Goal: Information Seeking & Learning: Learn about a topic

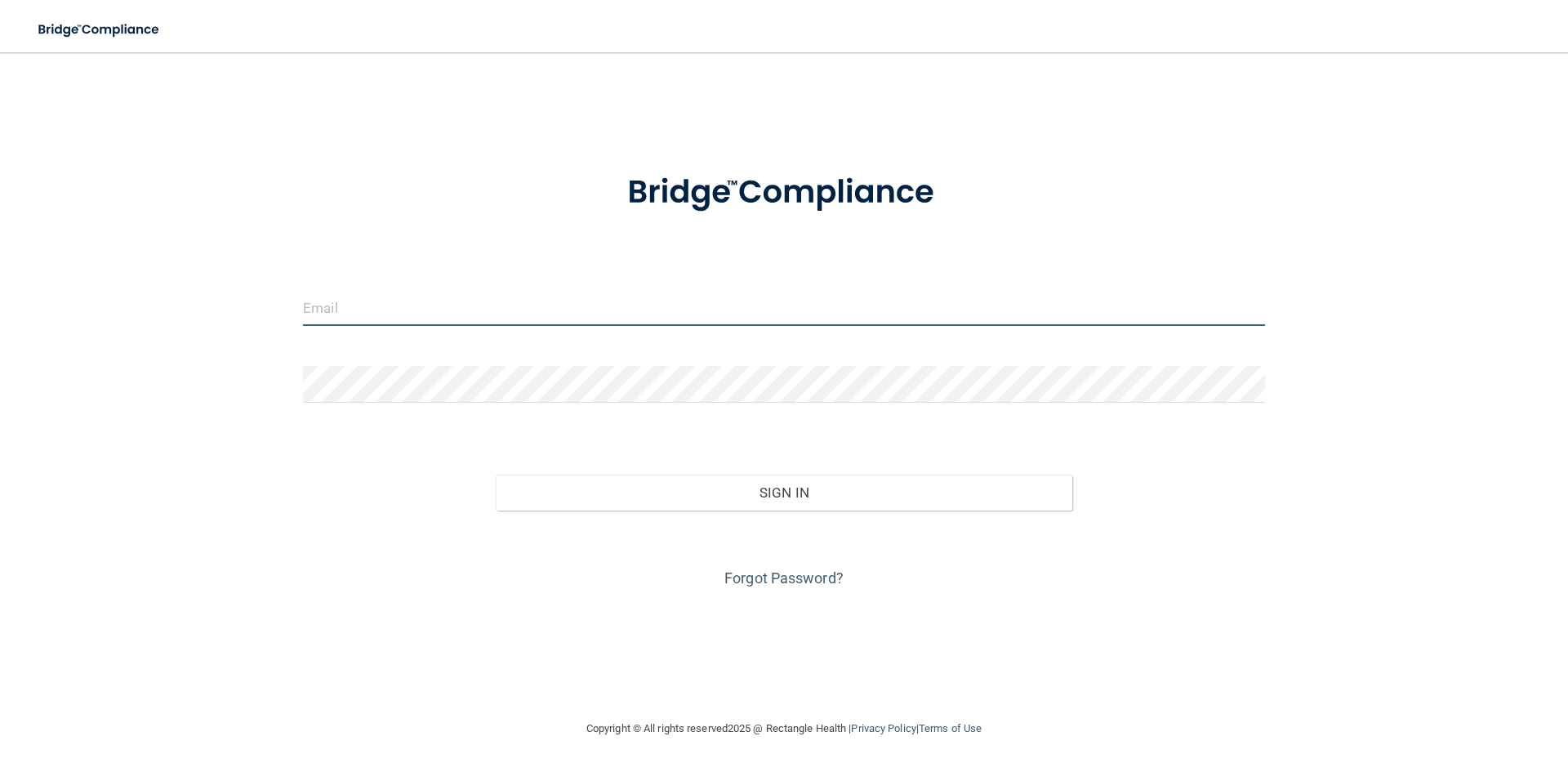
click at [345, 312] on input "email" at bounding box center [784, 307] width 962 height 37
type input "[EMAIL_ADDRESS][DOMAIN_NAME]"
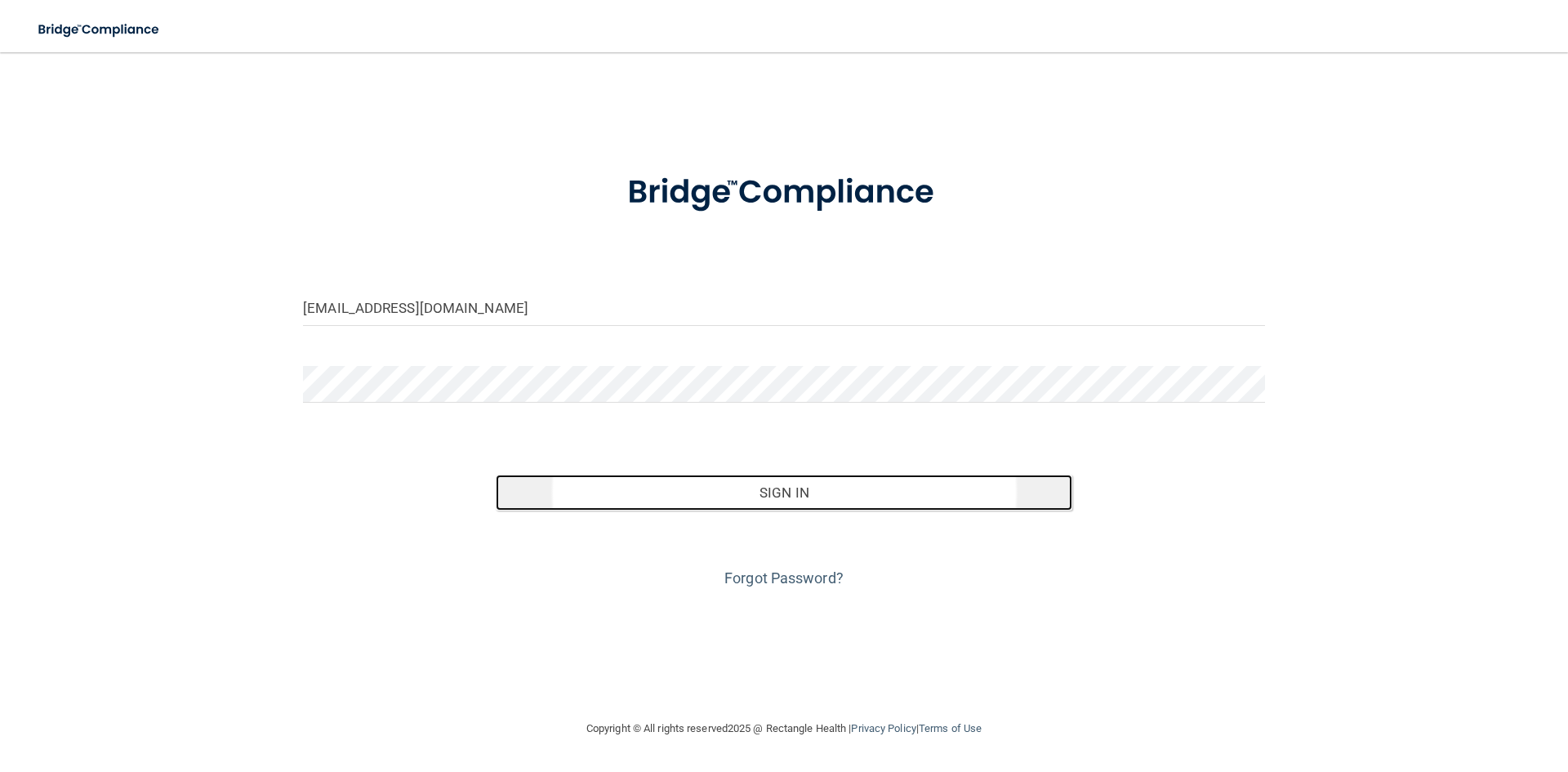
click at [805, 493] on button "Sign In" at bounding box center [784, 493] width 578 height 36
click at [801, 495] on button "Sign In" at bounding box center [784, 493] width 578 height 36
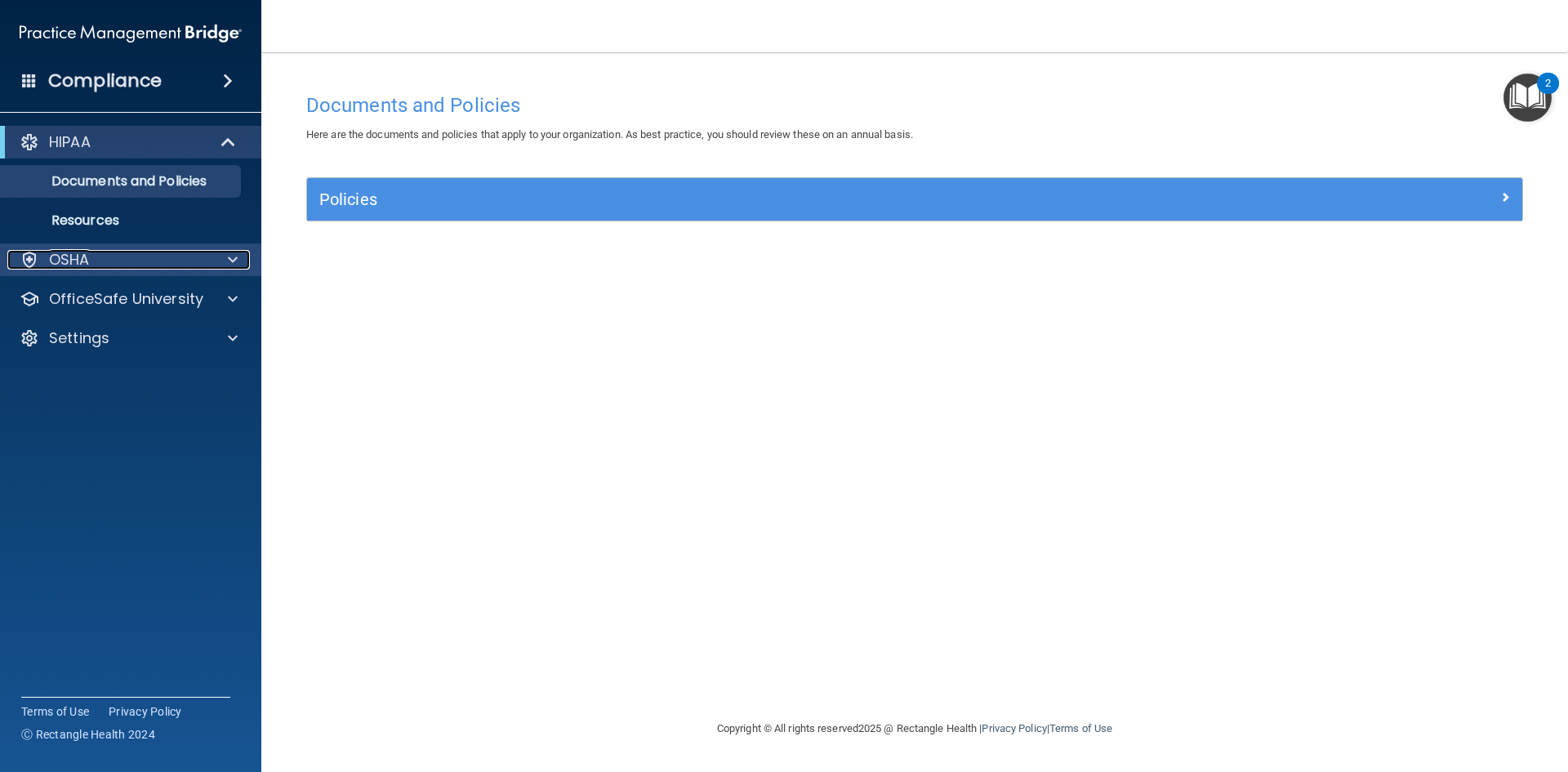
click at [242, 262] on div at bounding box center [230, 259] width 41 height 20
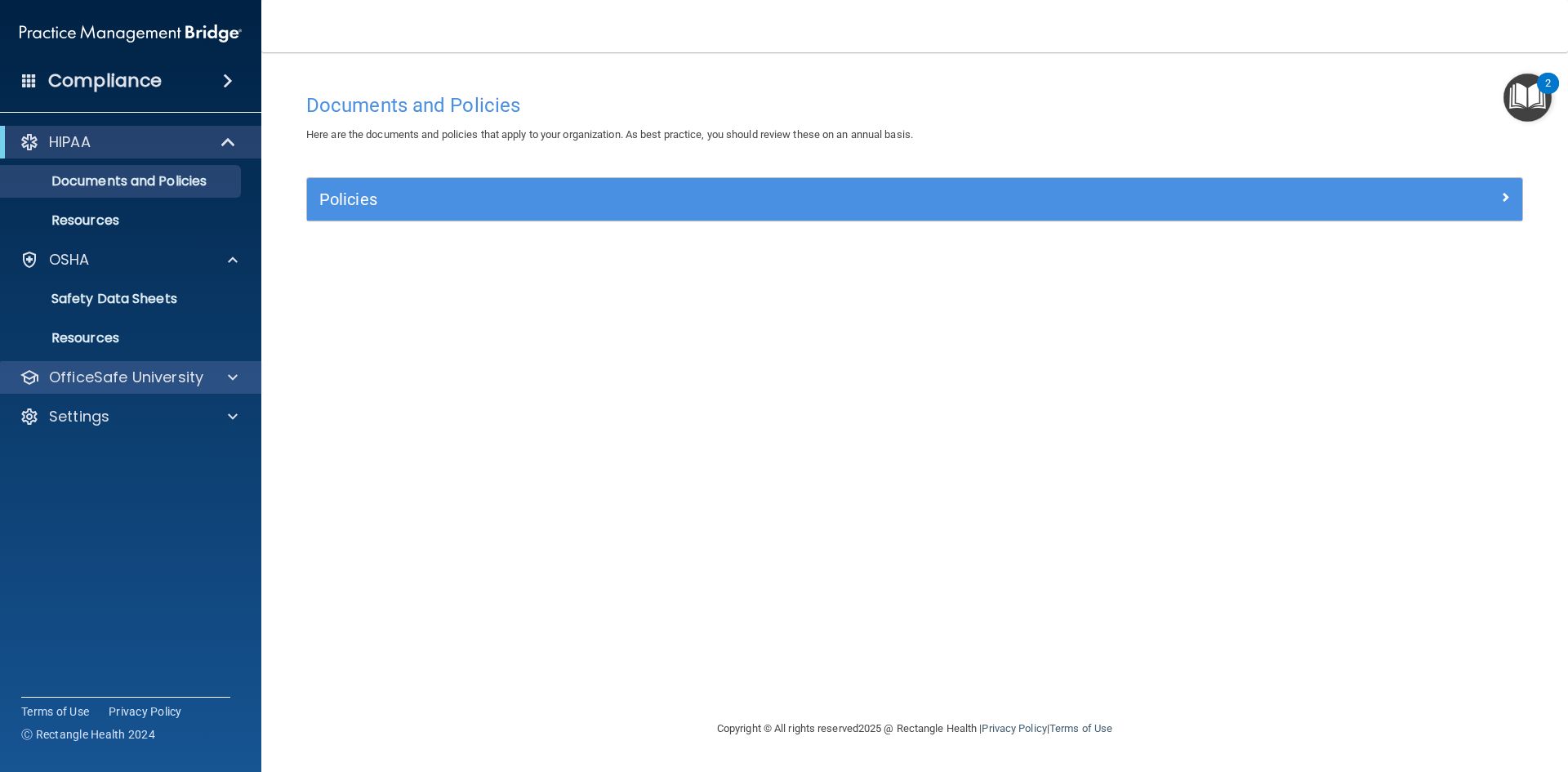
click at [225, 389] on div "OfficeSafe University" at bounding box center [131, 377] width 262 height 33
click at [231, 382] on span at bounding box center [233, 377] width 9 height 20
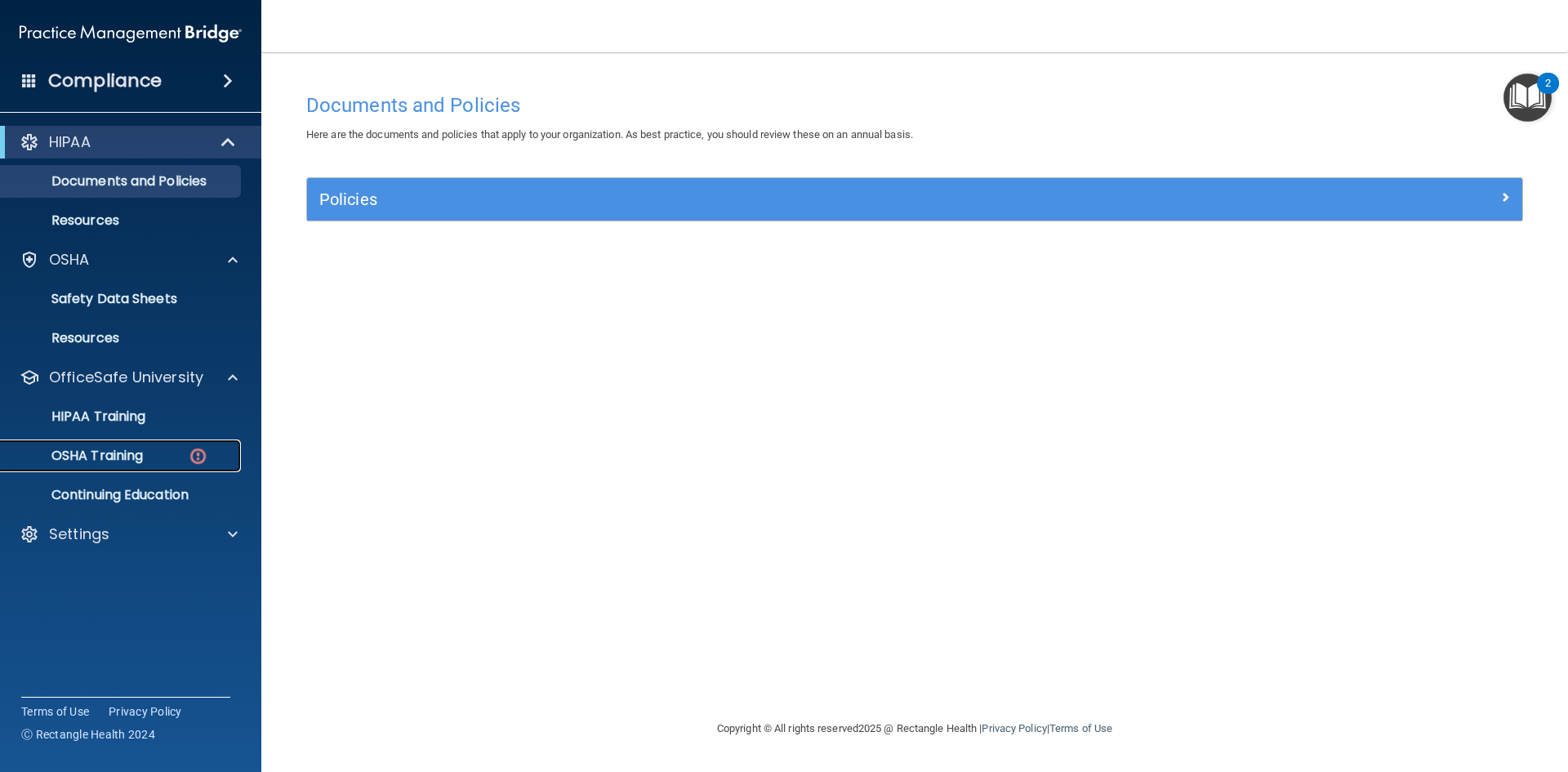
click at [150, 458] on div "OSHA Training" at bounding box center [122, 455] width 223 height 16
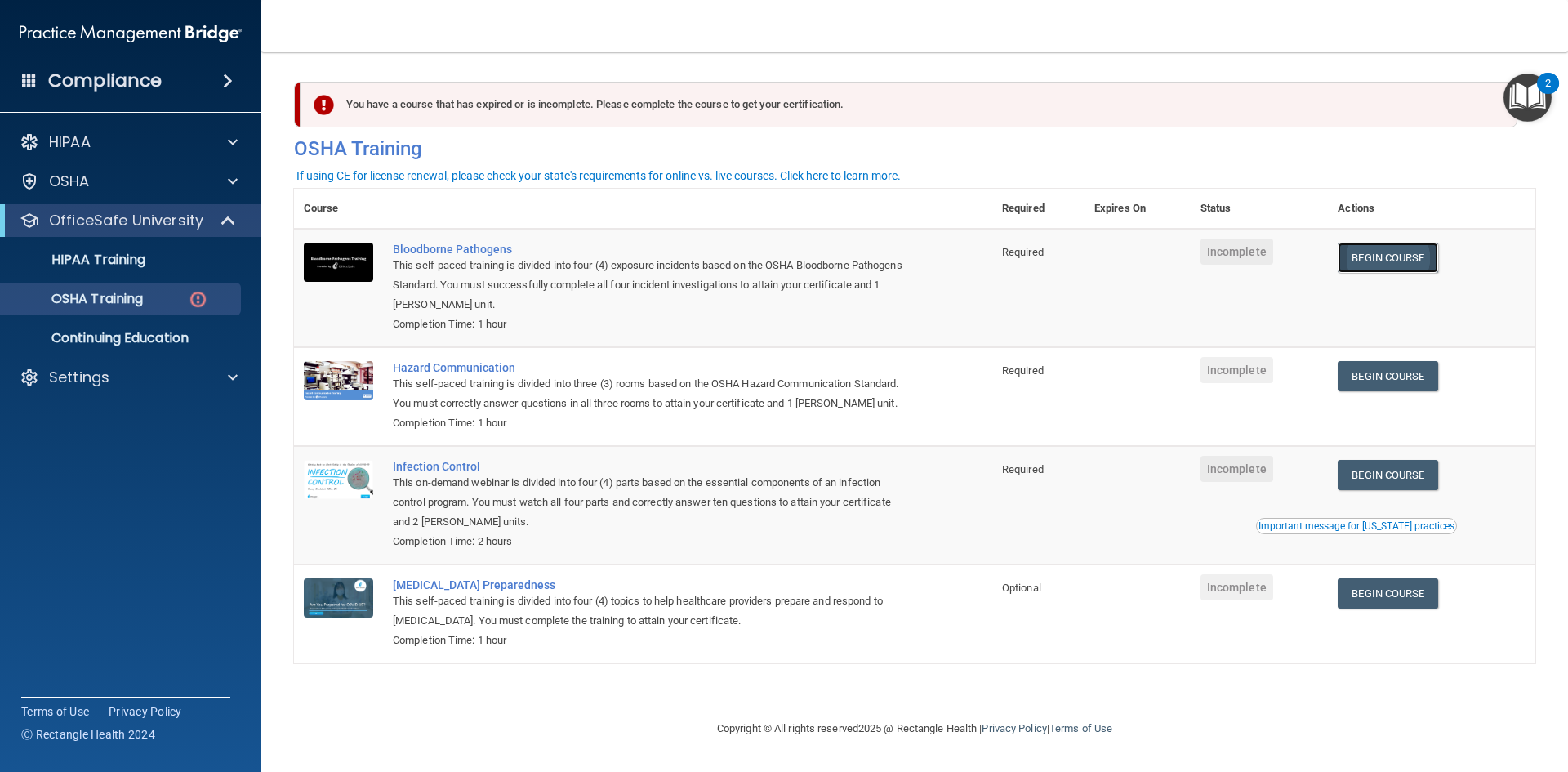
click at [1393, 267] on link "Begin Course" at bounding box center [1388, 257] width 100 height 30
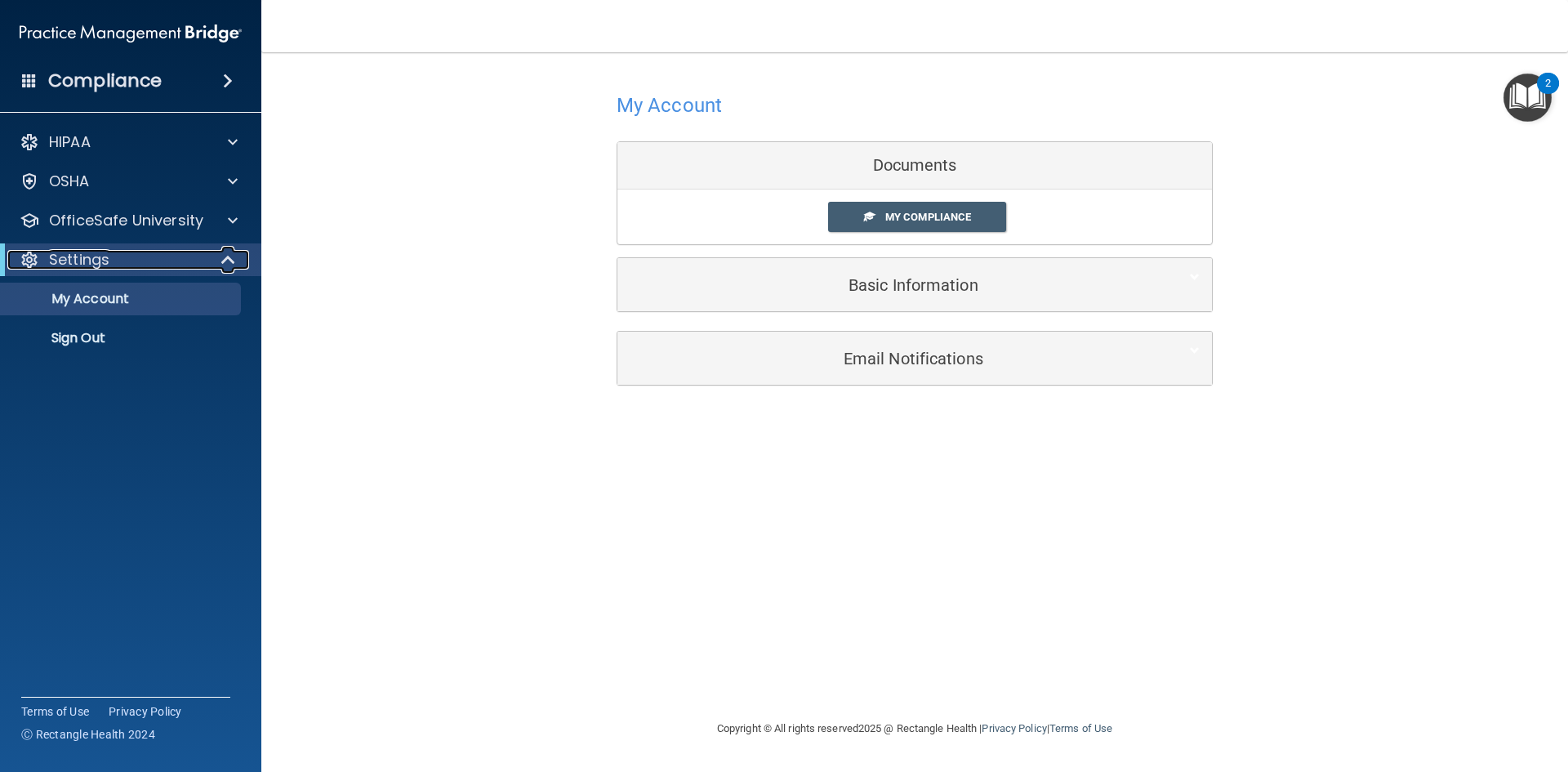
click at [227, 259] on span at bounding box center [230, 259] width 14 height 20
click at [227, 259] on span at bounding box center [232, 259] width 9 height 20
click at [237, 221] on div at bounding box center [230, 221] width 41 height 20
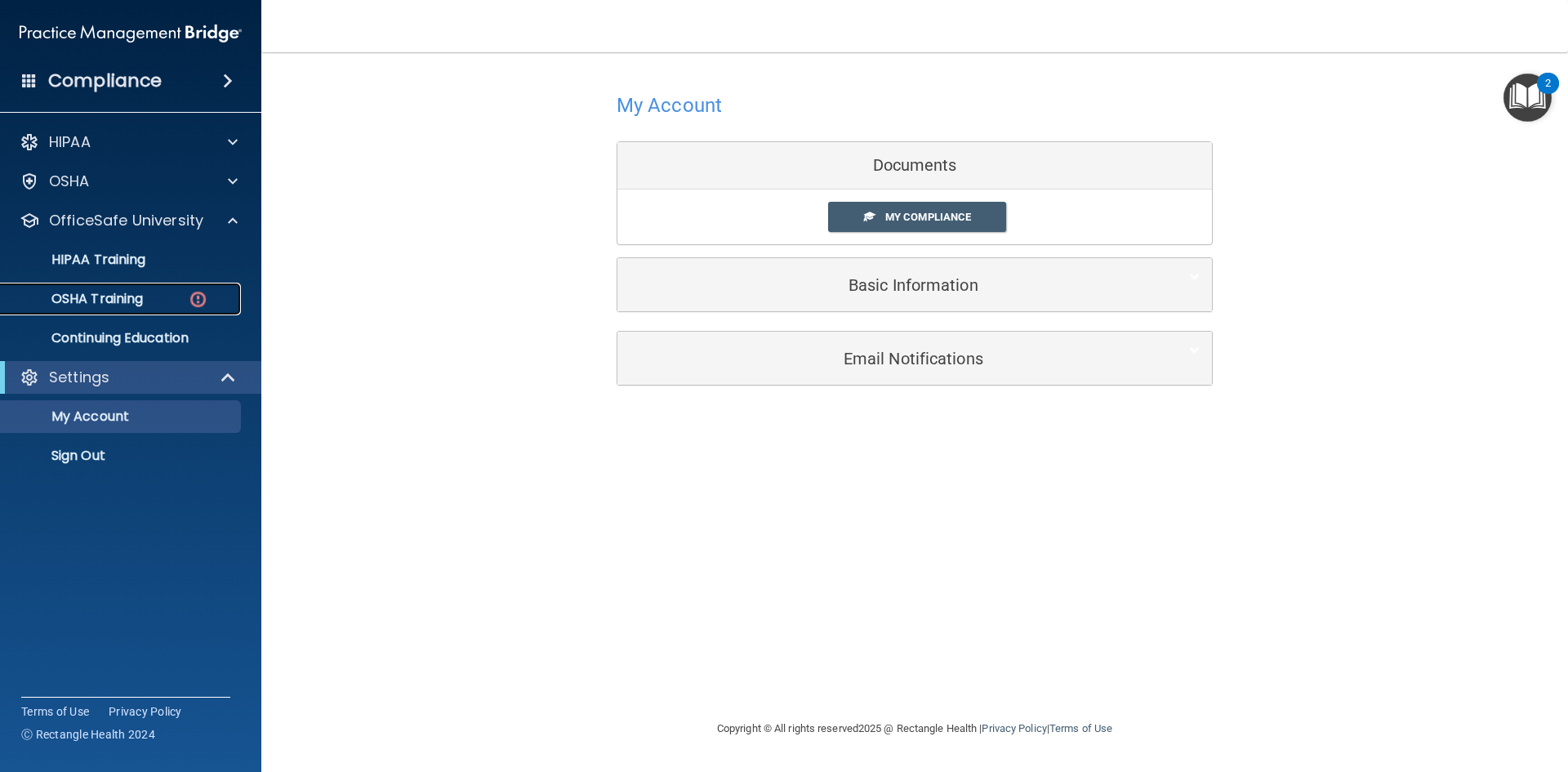
click at [182, 298] on div "OSHA Training" at bounding box center [122, 299] width 223 height 16
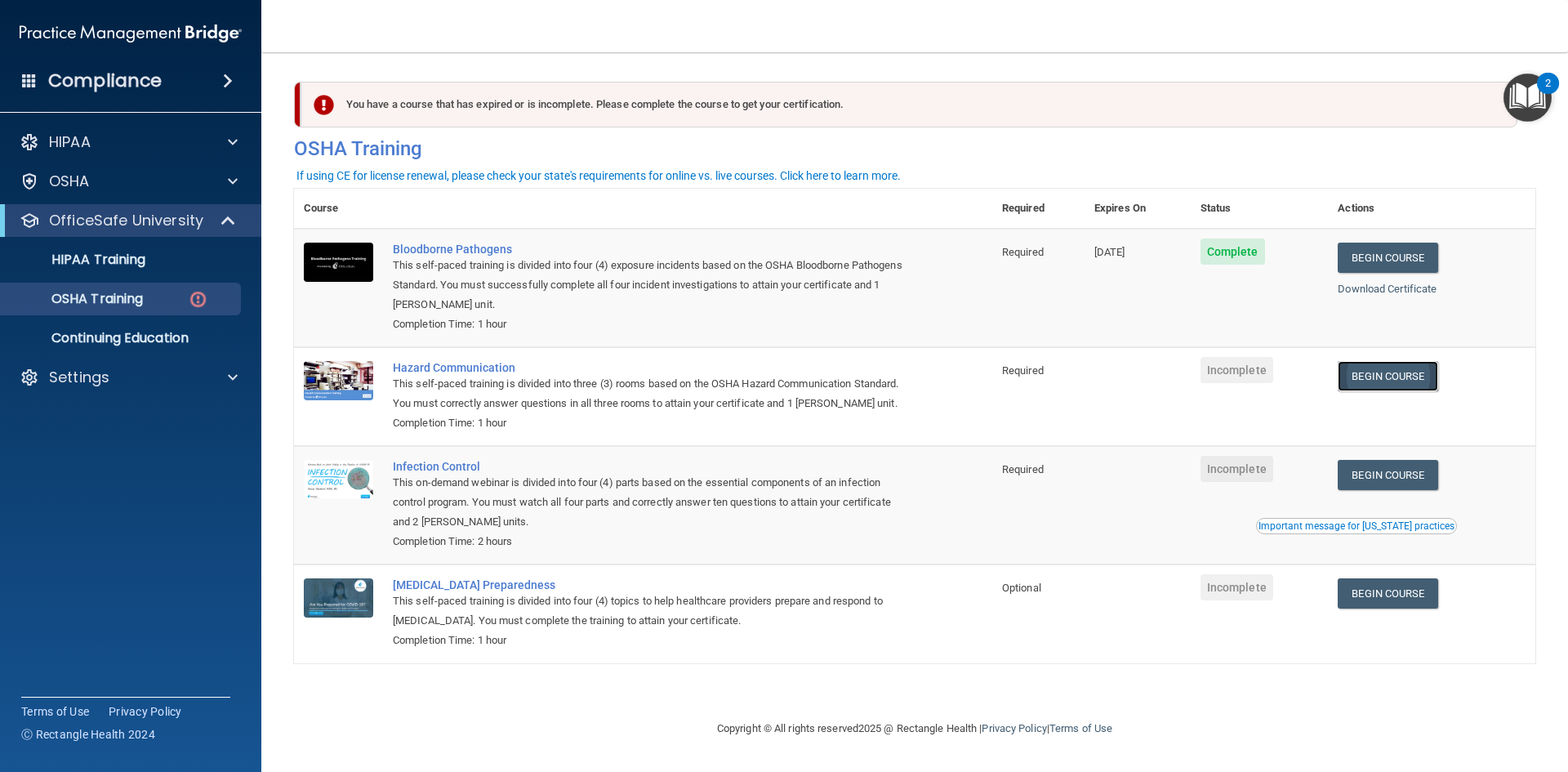
click at [1414, 377] on link "Begin Course" at bounding box center [1388, 376] width 100 height 30
